Goal: Information Seeking & Learning: Learn about a topic

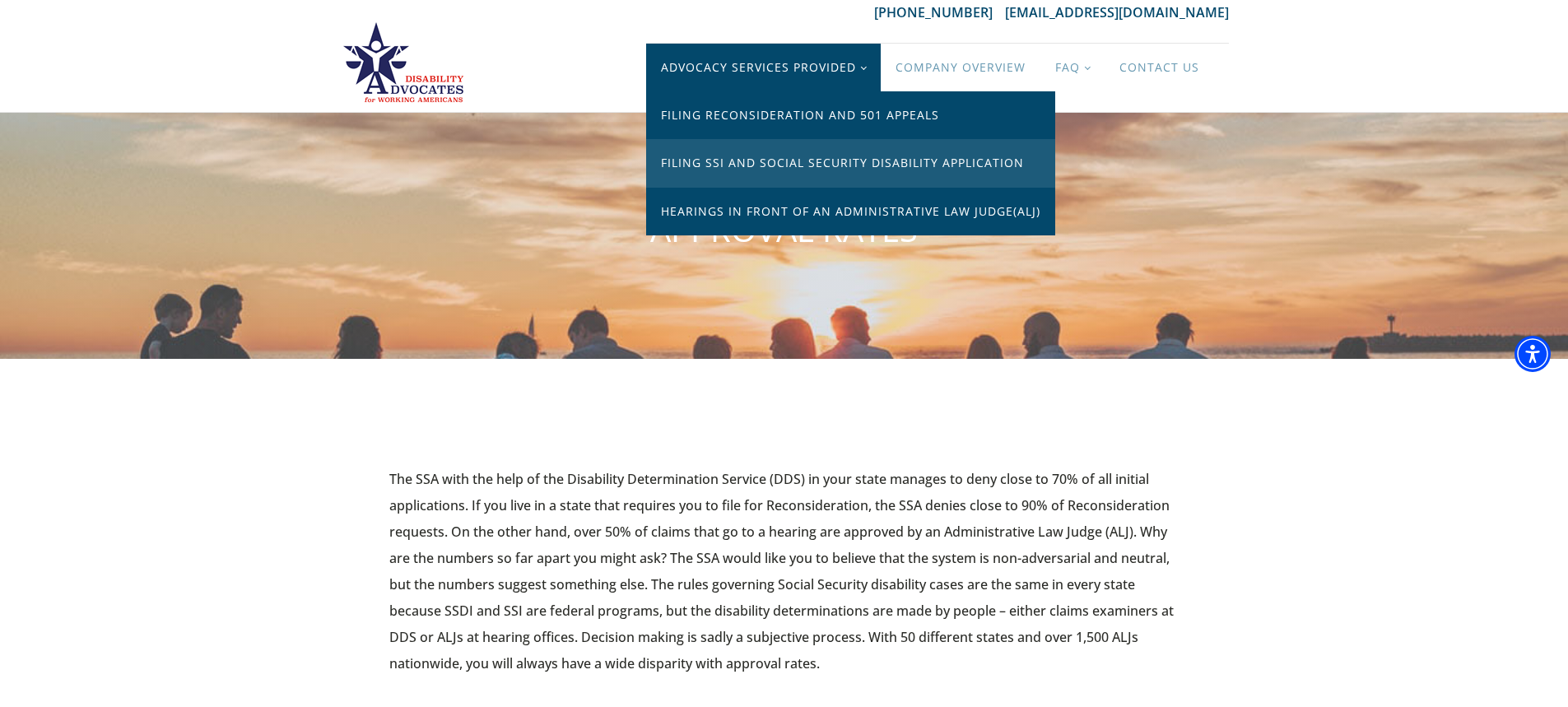
click at [711, 163] on link "Filing SSI and Social Security Disability Application" at bounding box center [851, 162] width 409 height 47
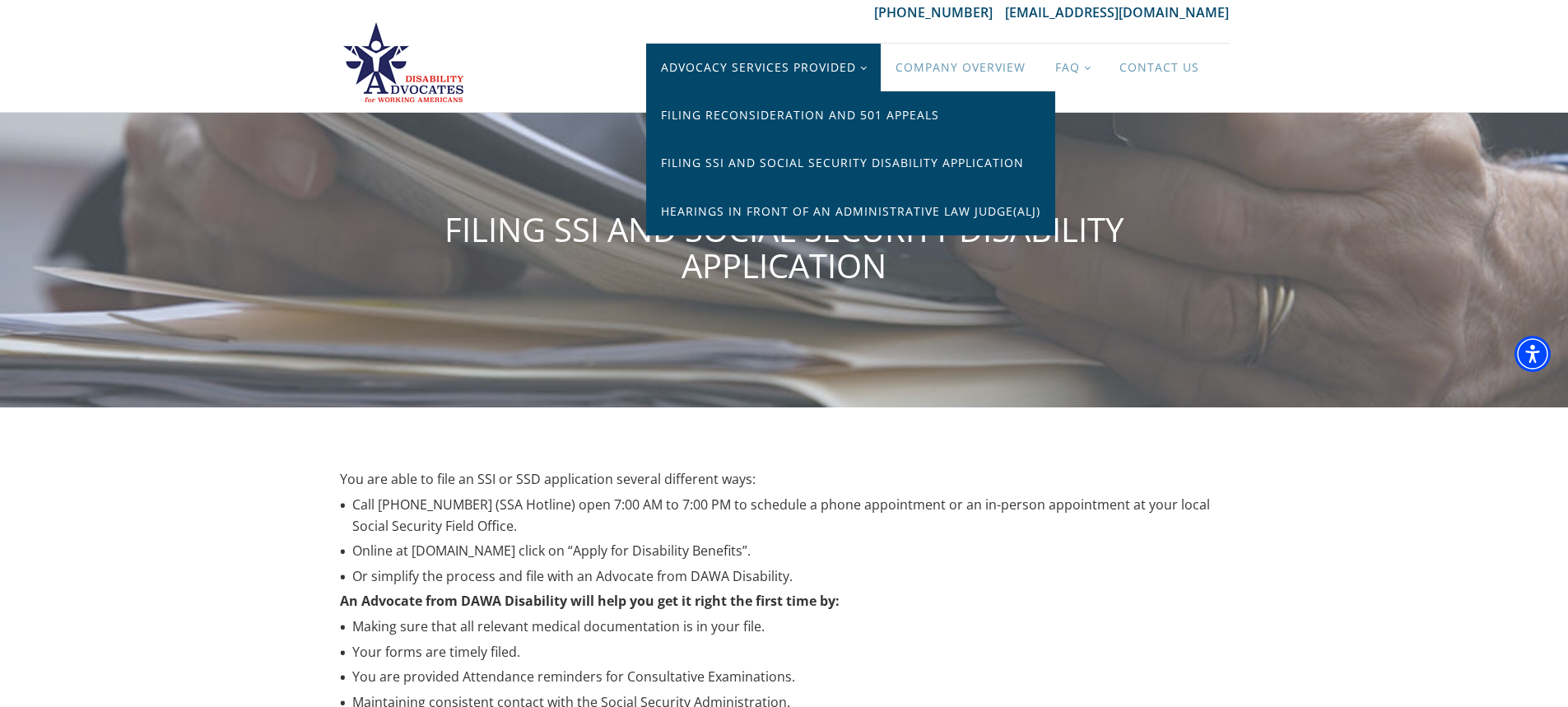
click at [747, 70] on link "Advocacy Services Provided" at bounding box center [763, 67] width 235 height 47
click at [738, 63] on link "Advocacy Services Provided" at bounding box center [763, 67] width 235 height 47
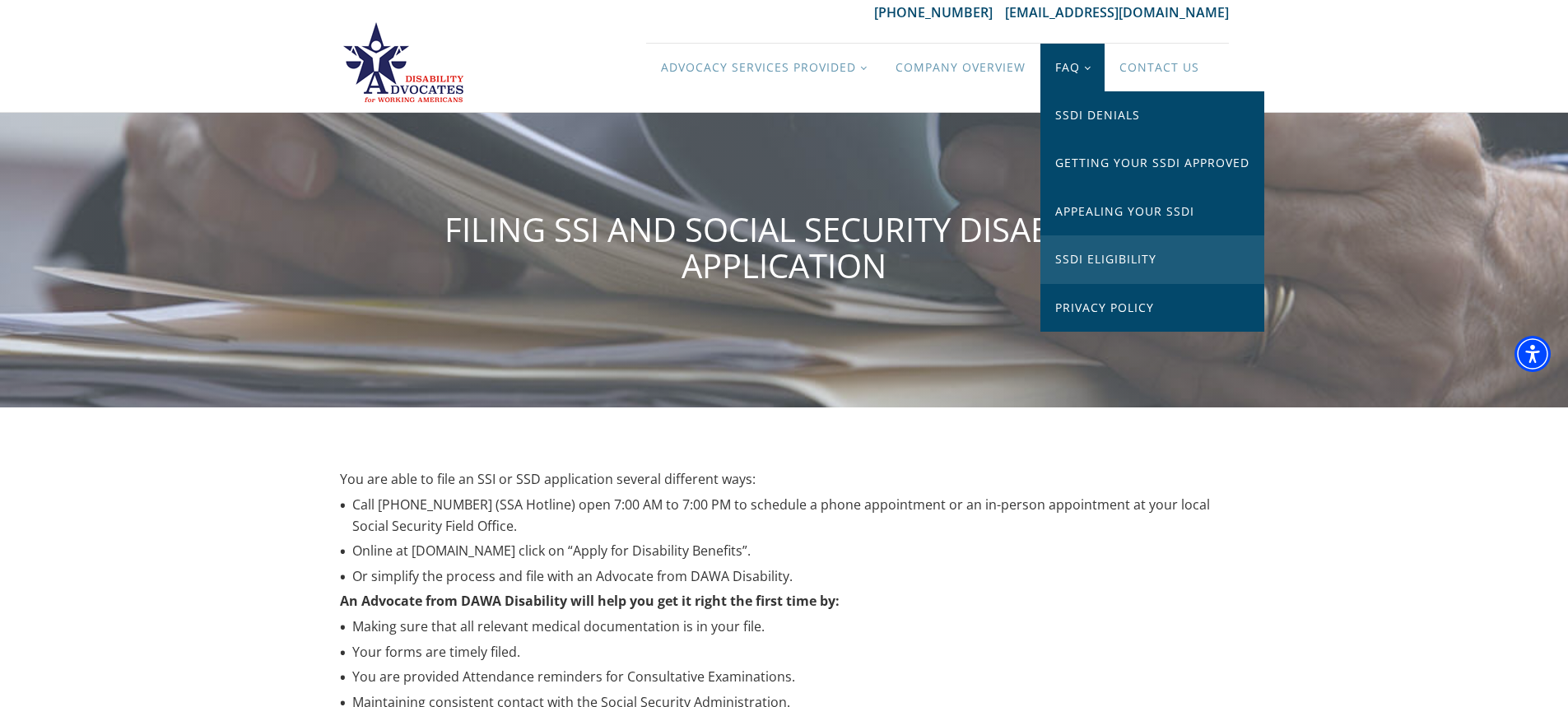
click at [1096, 263] on link "SSDI Eligibility" at bounding box center [1152, 259] width 224 height 47
